Goal: Information Seeking & Learning: Learn about a topic

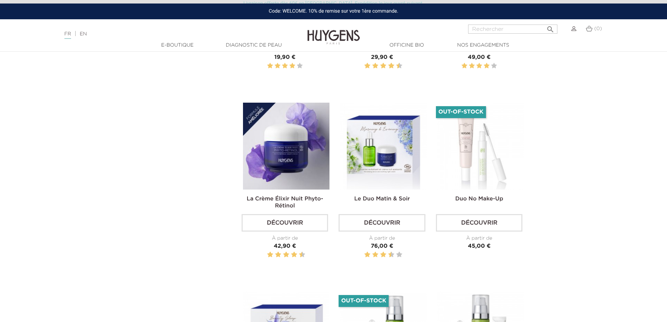
scroll to position [560, 0]
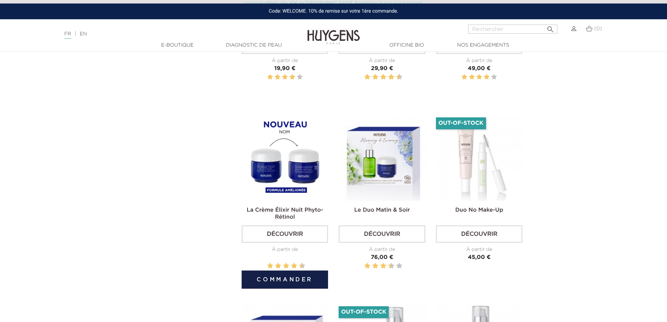
click at [290, 165] on img at bounding box center [286, 157] width 87 height 87
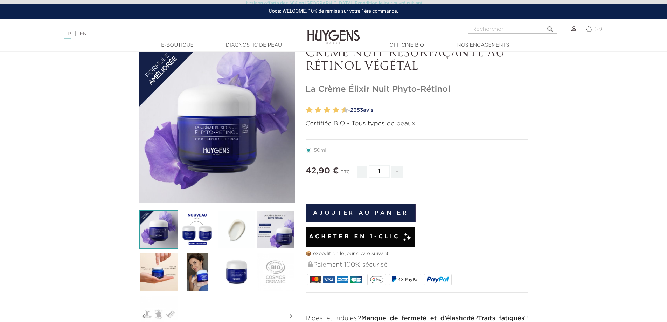
scroll to position [140, 0]
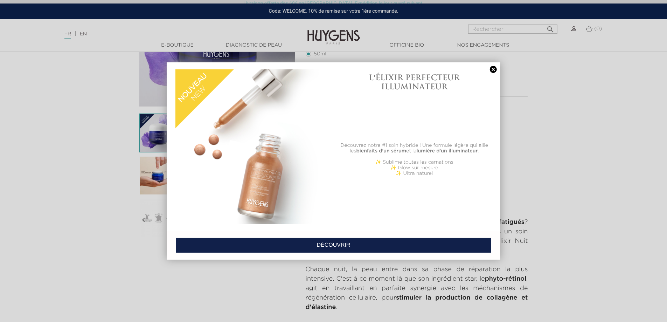
click at [262, 175] on img at bounding box center [253, 146] width 154 height 154
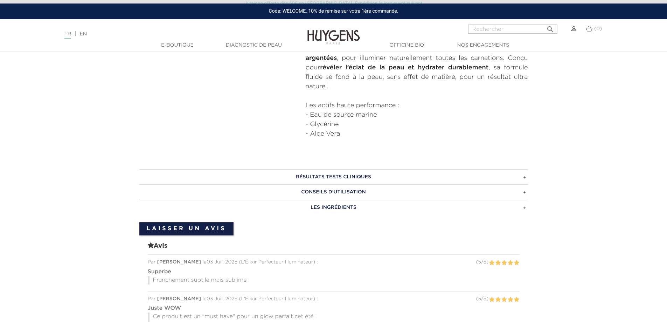
scroll to position [385, 0]
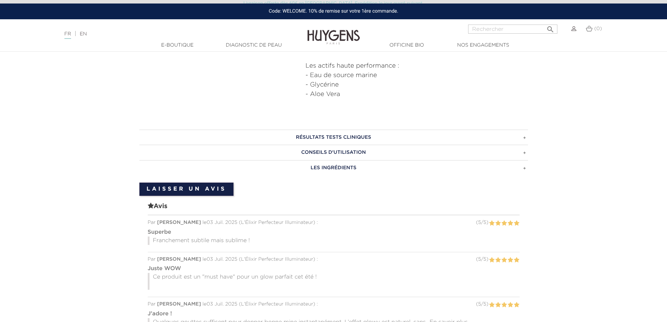
click at [351, 157] on h3 "CONSEILS D'UTILISATION" at bounding box center [333, 152] width 389 height 15
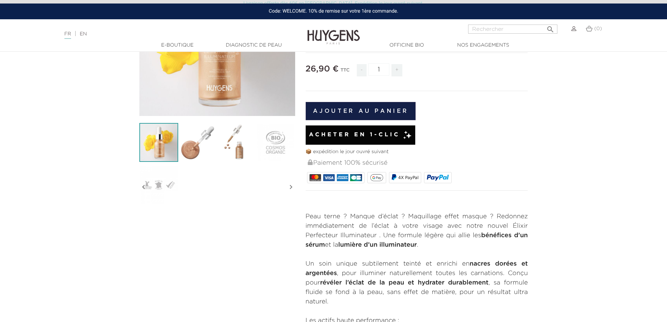
scroll to position [0, 0]
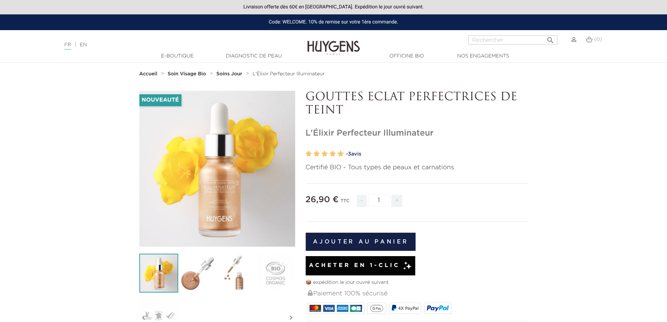
click at [191, 269] on img at bounding box center [197, 273] width 39 height 39
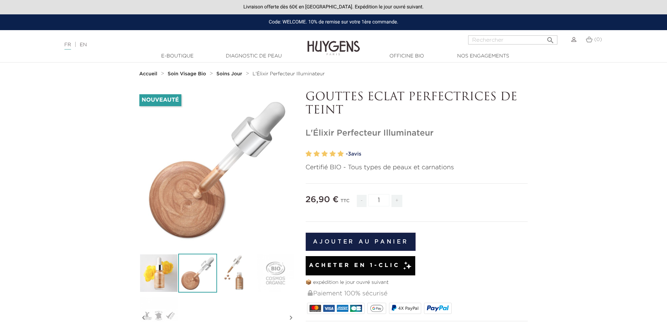
click at [239, 270] on img at bounding box center [236, 273] width 39 height 39
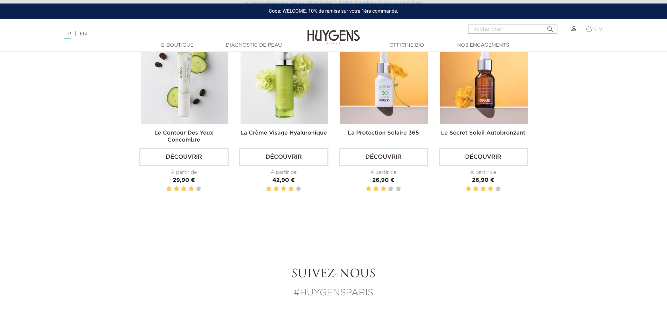
scroll to position [946, 0]
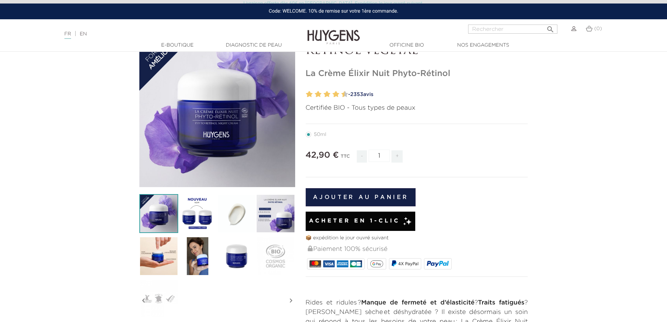
scroll to position [35, 0]
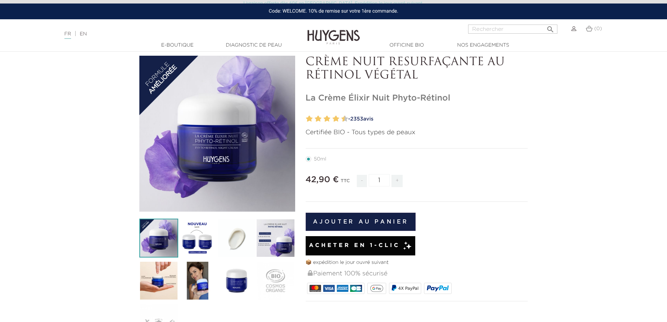
click at [198, 275] on img at bounding box center [197, 280] width 39 height 39
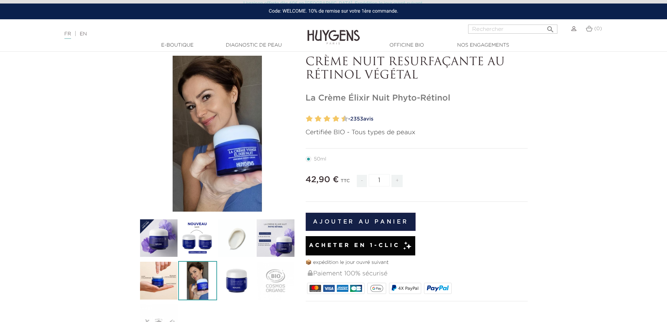
click at [234, 276] on img at bounding box center [236, 280] width 39 height 39
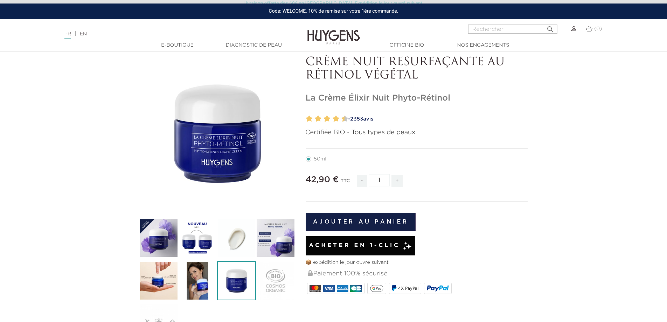
click at [273, 277] on img at bounding box center [275, 280] width 39 height 39
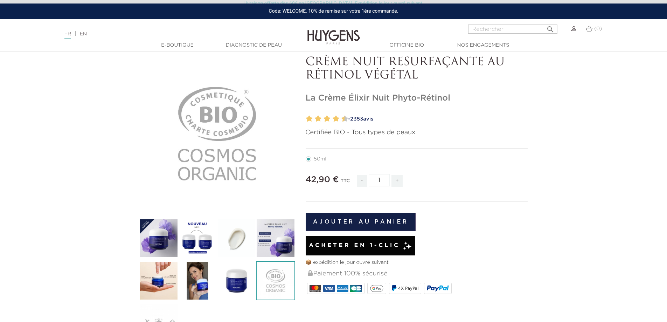
click at [165, 282] on img at bounding box center [158, 280] width 39 height 39
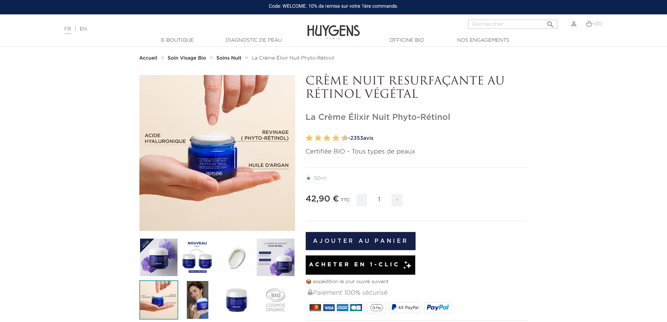
scroll to position [0, 0]
